Goal: Task Accomplishment & Management: Manage account settings

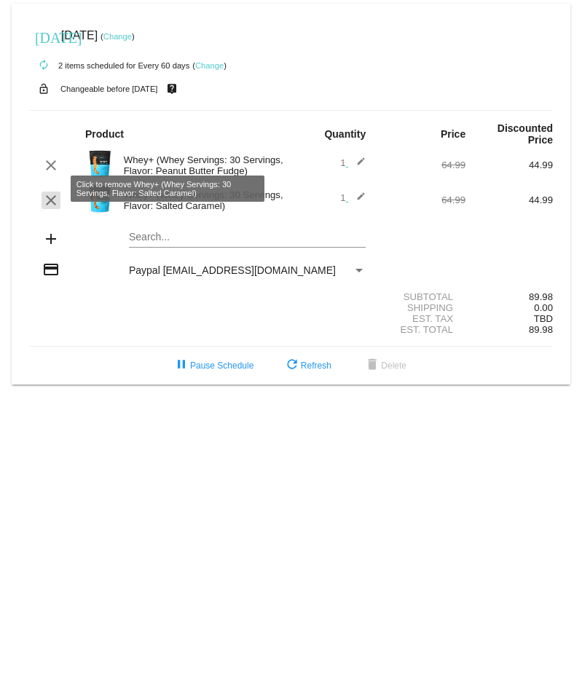
click at [45, 192] on mat-icon "clear" at bounding box center [50, 200] width 17 height 17
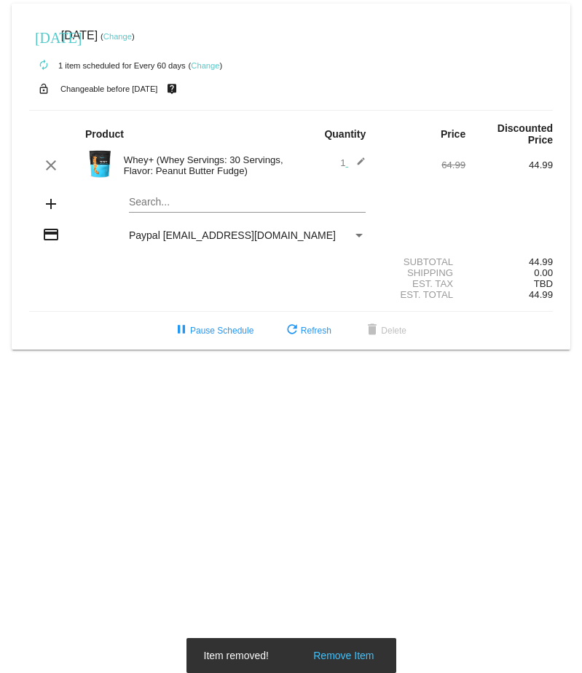
click at [176, 192] on mat-card "[DATE] [DATE] ( Change ) autorenew 1 item scheduled for Every 60 days ( Change …" at bounding box center [291, 177] width 559 height 346
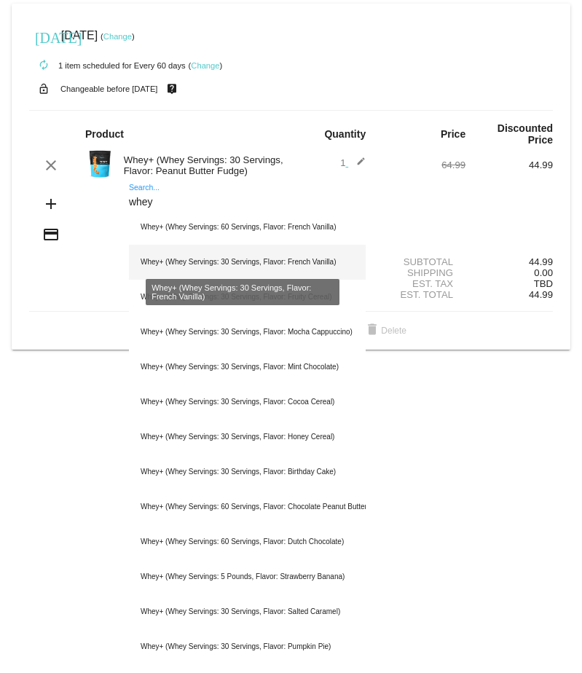
type input "whey"
click at [190, 251] on div "Whey+ (Whey Servings: 30 Servings, Flavor: French Vanilla)" at bounding box center [247, 262] width 237 height 35
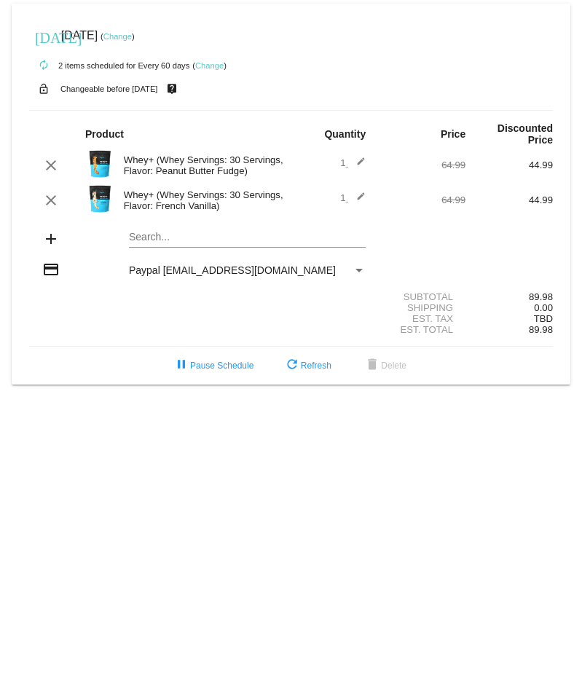
click at [154, 109] on mat-card "[DATE] [DATE] ( Change ) autorenew 2 items scheduled for Every 60 days ( Change…" at bounding box center [291, 194] width 559 height 381
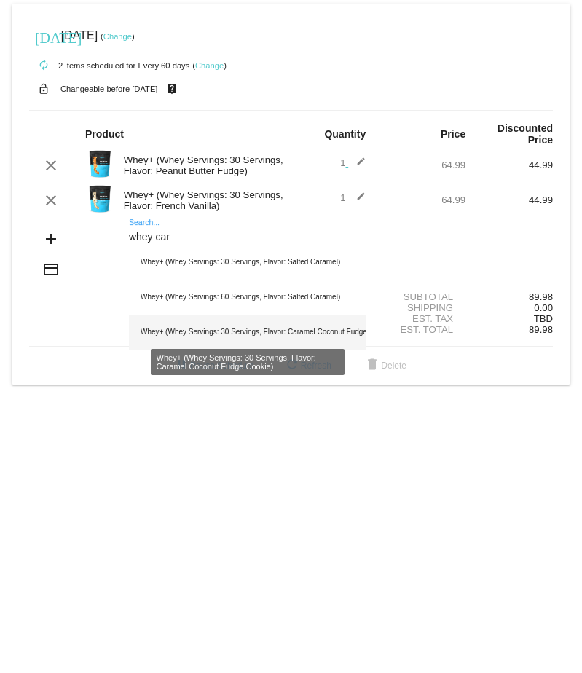
type input "whey car"
click at [271, 109] on div "Whey+ (Whey Servings: 30 Servings, Flavor: Caramel Coconut Fudge Cookie)" at bounding box center [247, 332] width 237 height 35
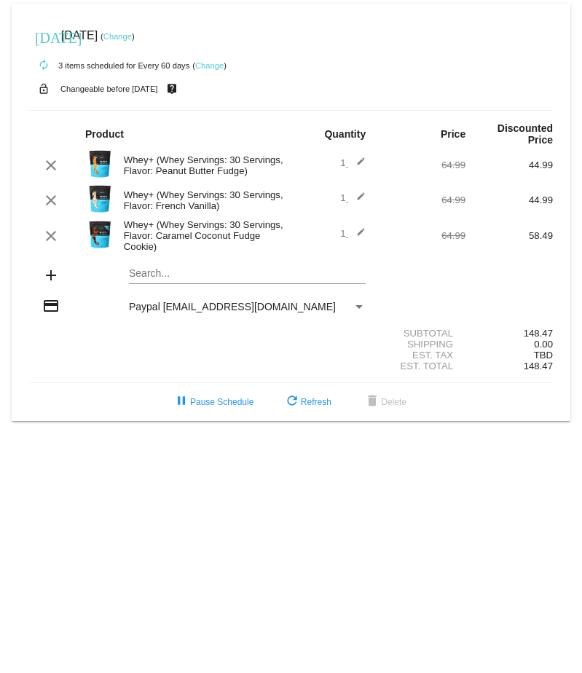
click at [103, 109] on img at bounding box center [99, 234] width 29 height 29
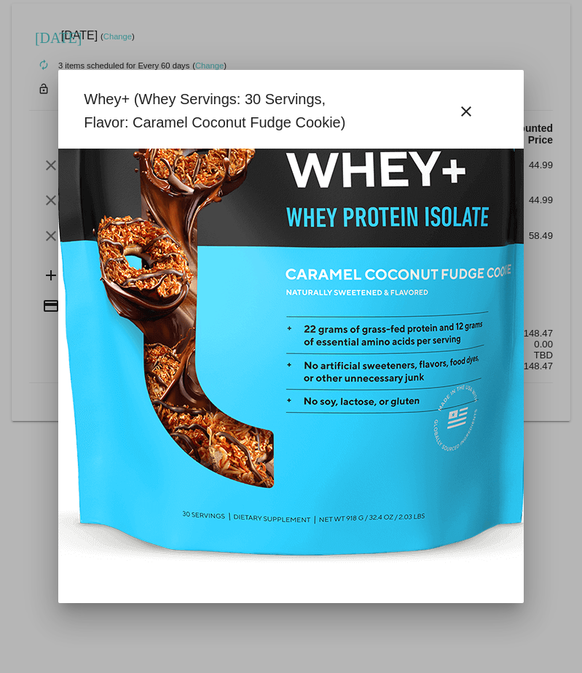
scroll to position [291, 187]
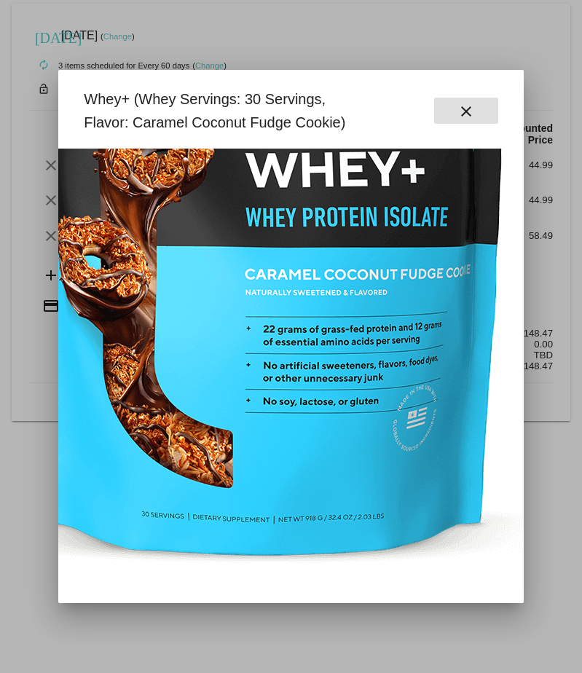
click at [455, 109] on button "close" at bounding box center [466, 111] width 64 height 26
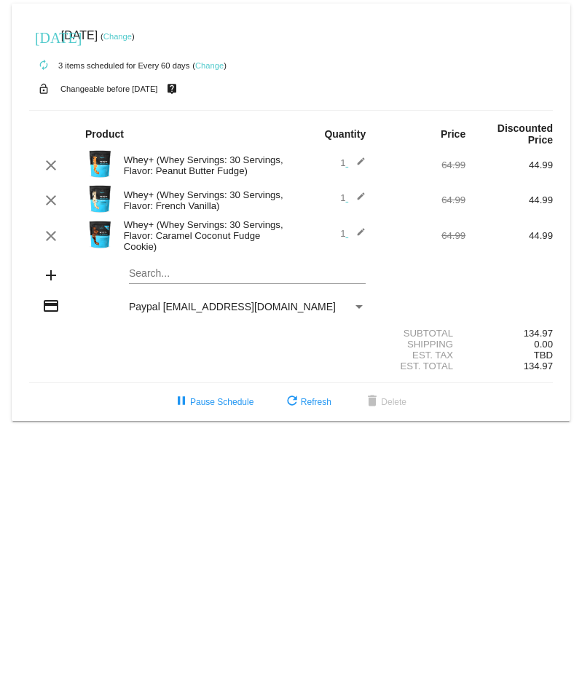
click at [132, 34] on link "Change" at bounding box center [117, 36] width 28 height 9
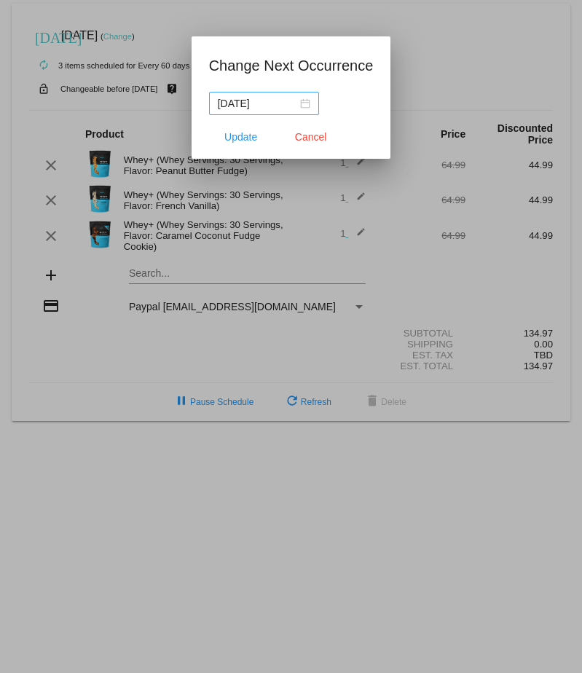
click at [308, 105] on div "2025-10-04" at bounding box center [264, 103] width 93 height 16
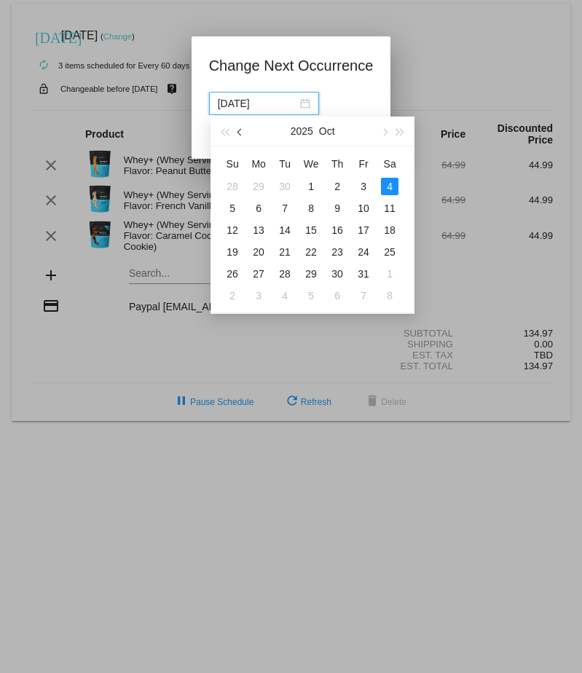
click at [240, 130] on span "button" at bounding box center [241, 132] width 7 height 7
click at [386, 250] on div "23" at bounding box center [389, 251] width 17 height 17
type input "2025-08-23"
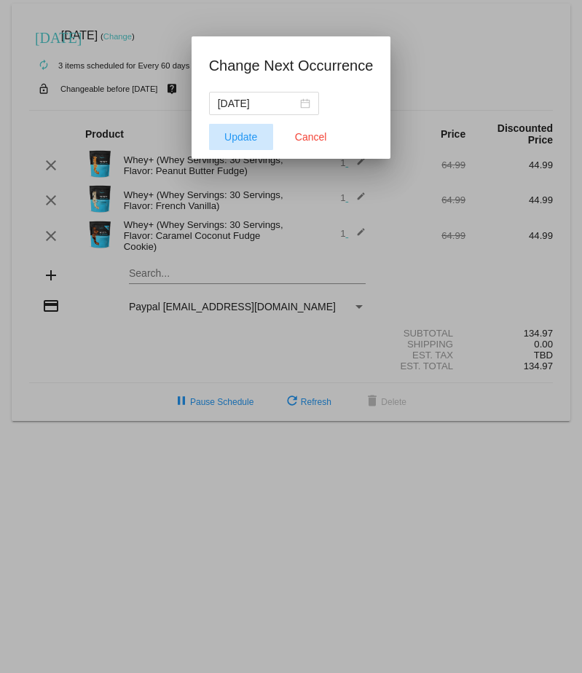
click at [254, 135] on span "Update" at bounding box center [240, 137] width 33 height 12
